Goal: Find specific page/section: Find specific page/section

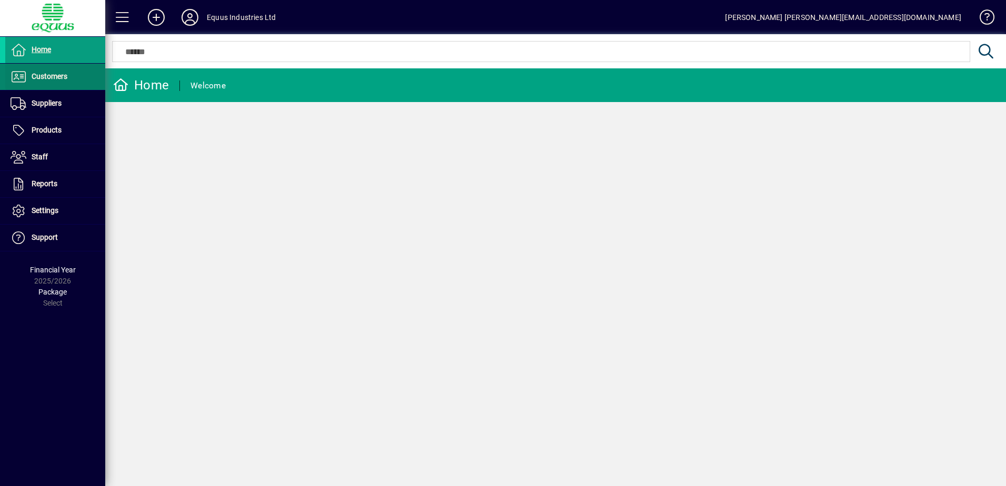
click at [44, 76] on span "Customers" at bounding box center [50, 76] width 36 height 8
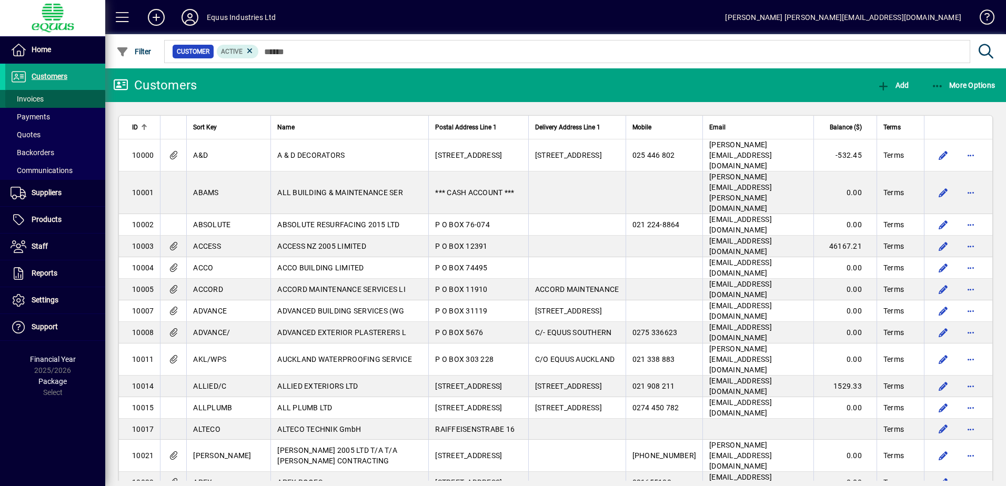
click at [34, 95] on span "Invoices" at bounding box center [27, 99] width 33 height 8
